Goal: Information Seeking & Learning: Learn about a topic

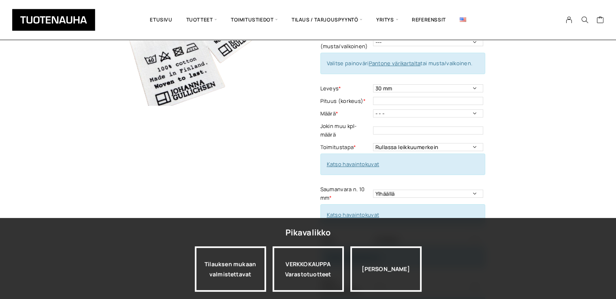
scroll to position [162, 0]
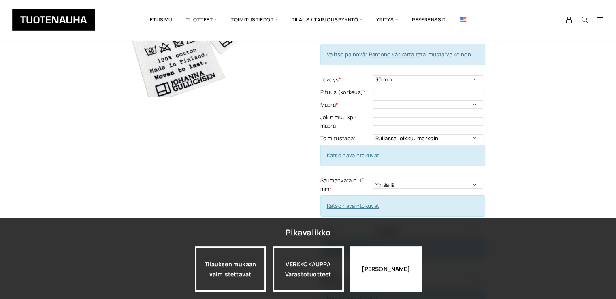
click at [379, 265] on div "Jatka katselua" at bounding box center [385, 268] width 71 height 45
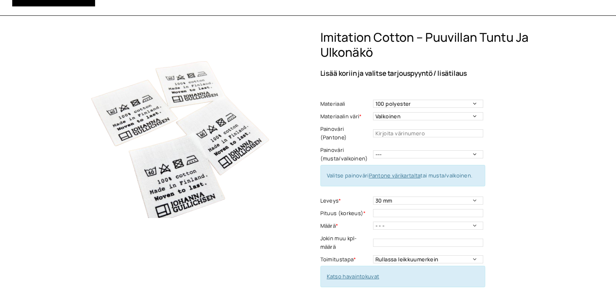
scroll to position [0, 0]
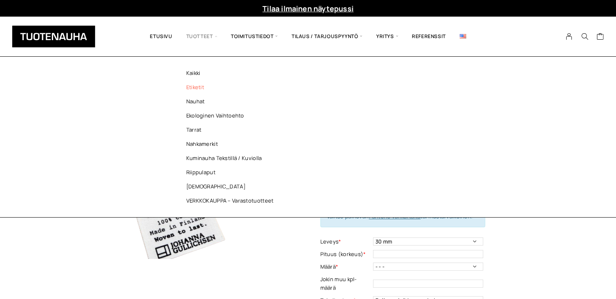
click at [199, 85] on link "Etiketit" at bounding box center [231, 87] width 117 height 14
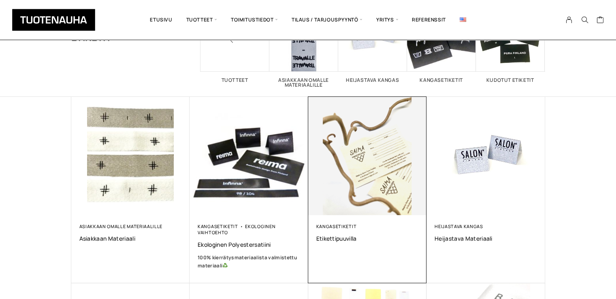
scroll to position [40, 0]
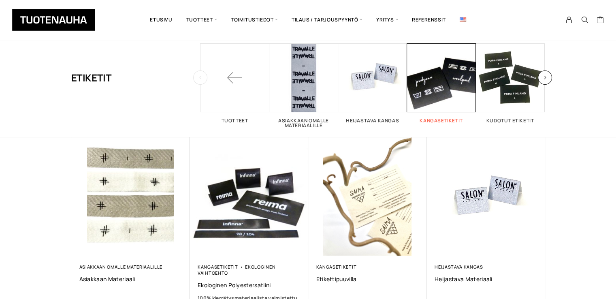
click at [432, 98] on span "Visit product category Kangasetiketit" at bounding box center [441, 77] width 69 height 69
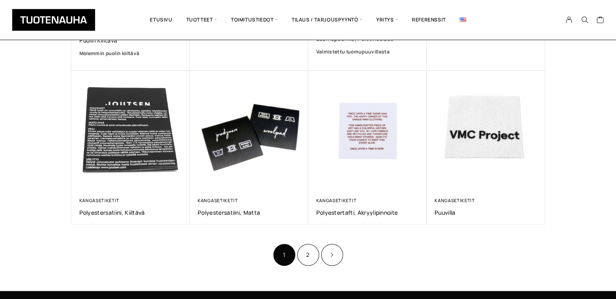
scroll to position [405, 0]
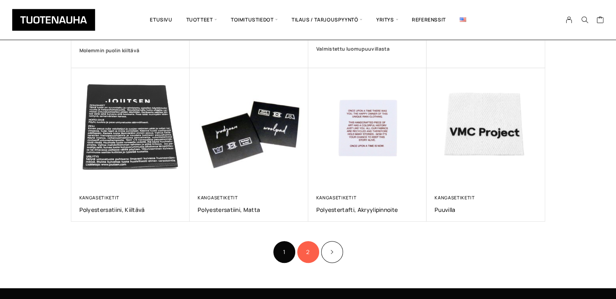
click at [305, 255] on link "2" at bounding box center [308, 252] width 22 height 22
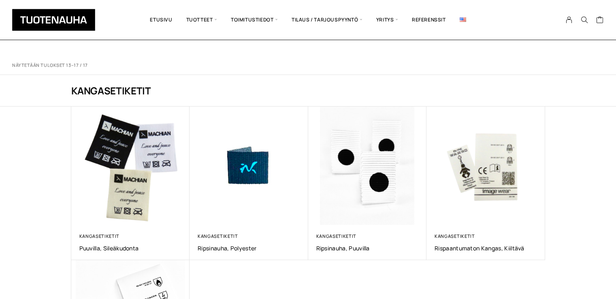
scroll to position [121, 0]
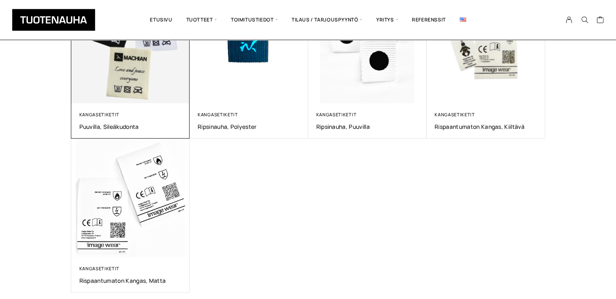
click at [123, 55] on img at bounding box center [130, 44] width 119 height 119
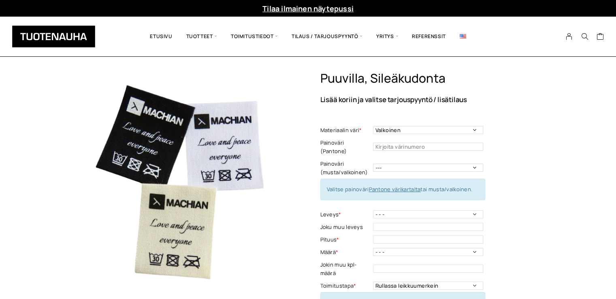
click at [249, 107] on img at bounding box center [178, 178] width 215 height 215
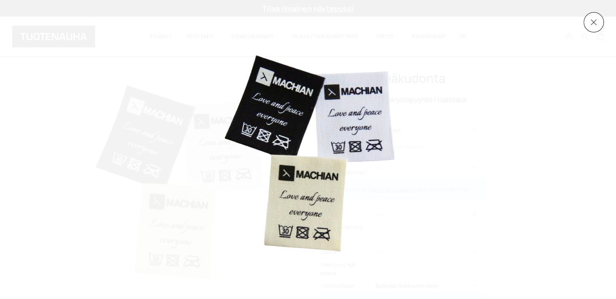
click at [456, 136] on div at bounding box center [437, 149] width 447 height 217
